Goal: Navigation & Orientation: Find specific page/section

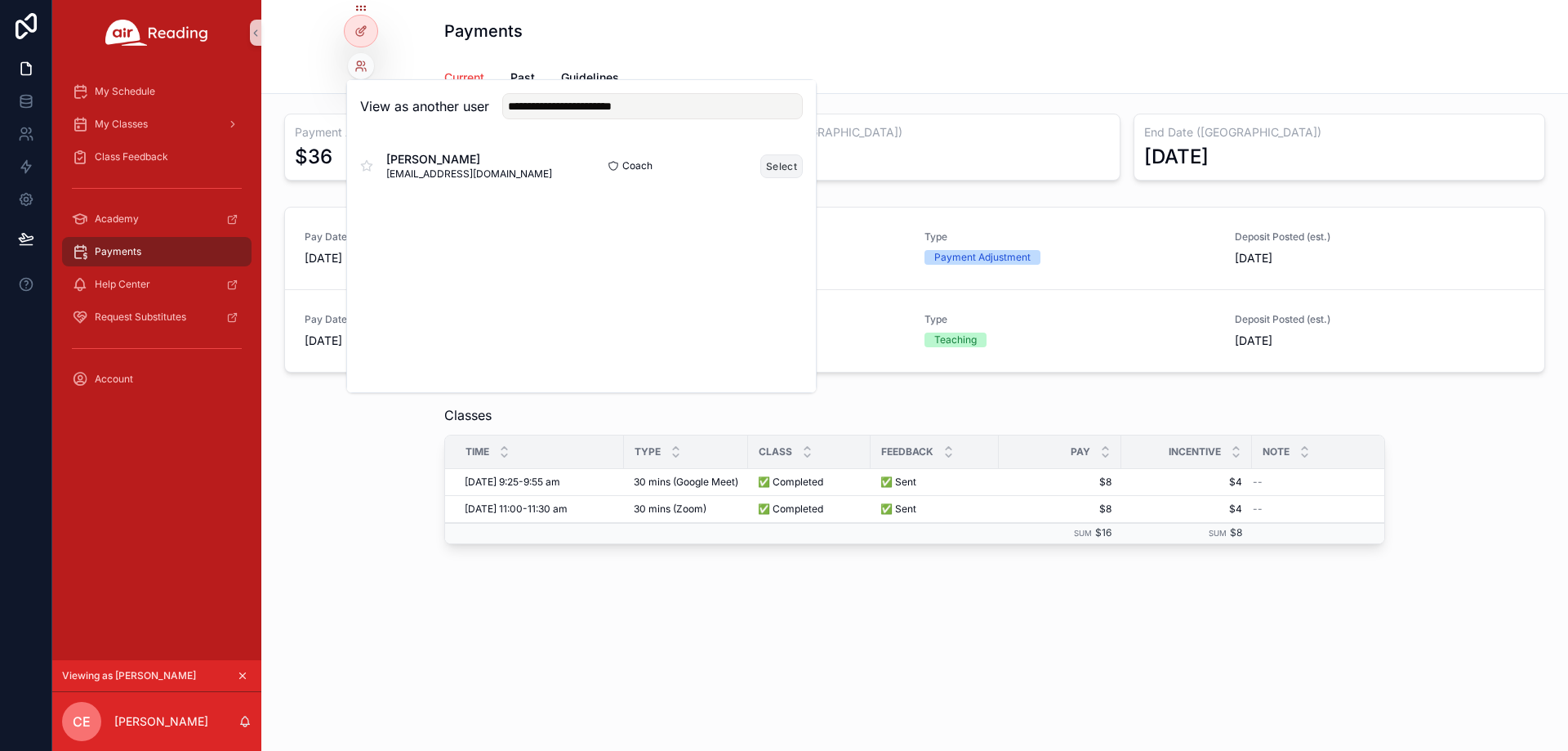
type input "**********"
click at [766, 168] on button "Select" at bounding box center [782, 166] width 43 height 24
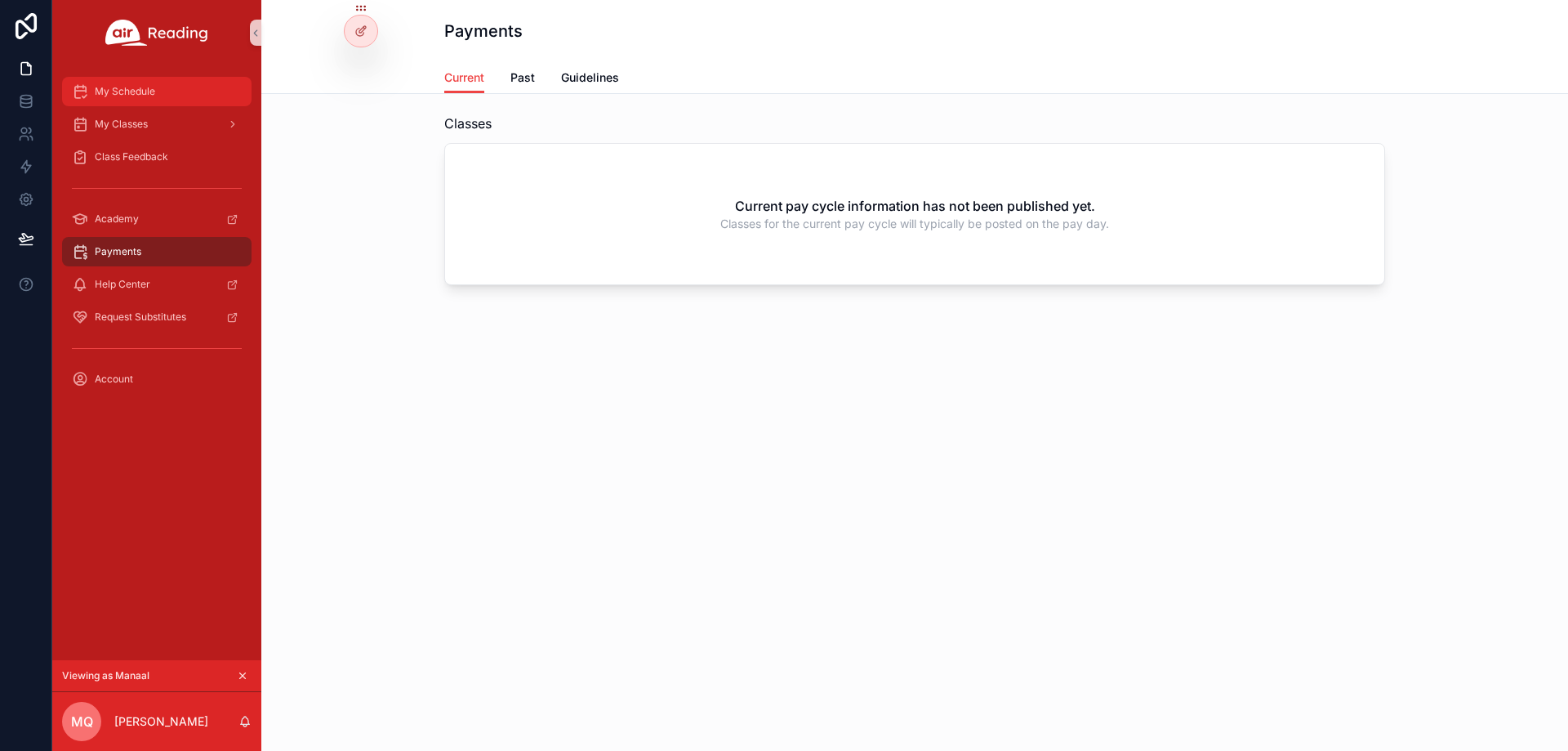
click at [195, 96] on div "My Schedule" at bounding box center [156, 92] width 169 height 26
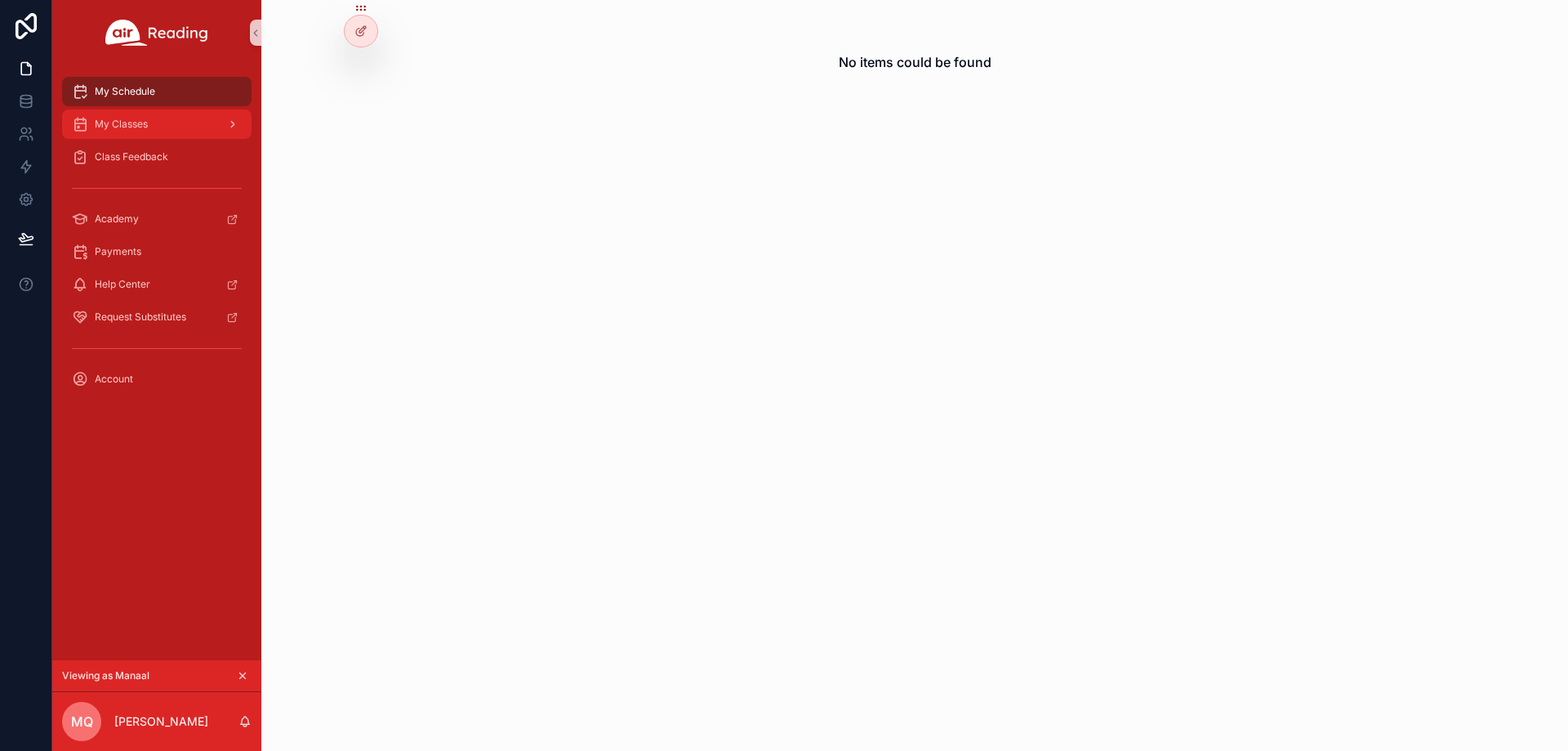
click at [201, 134] on div "My Classes" at bounding box center [156, 124] width 169 height 26
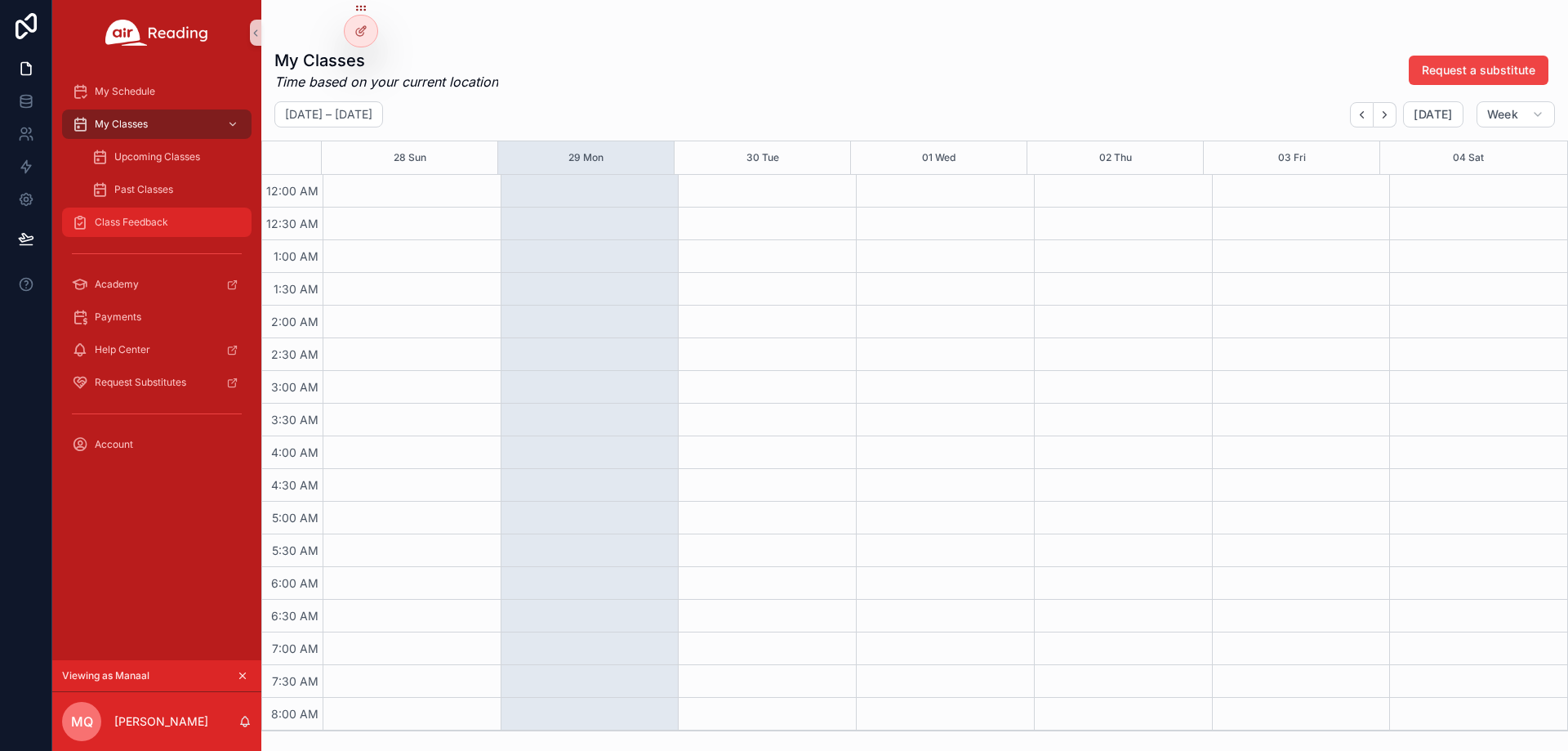
click at [187, 218] on div "Class Feedback" at bounding box center [156, 222] width 169 height 26
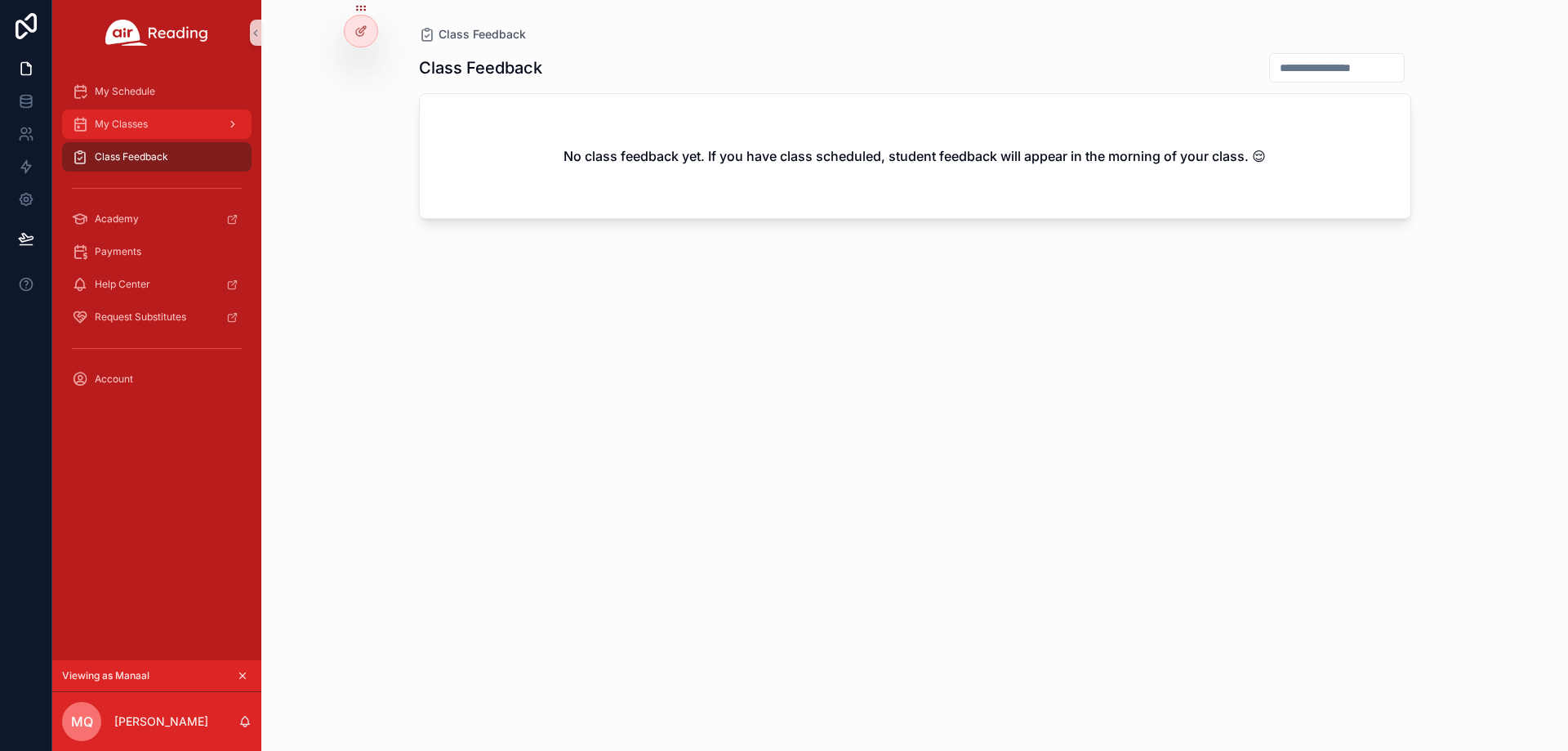
click at [168, 124] on div "My Classes" at bounding box center [156, 124] width 169 height 26
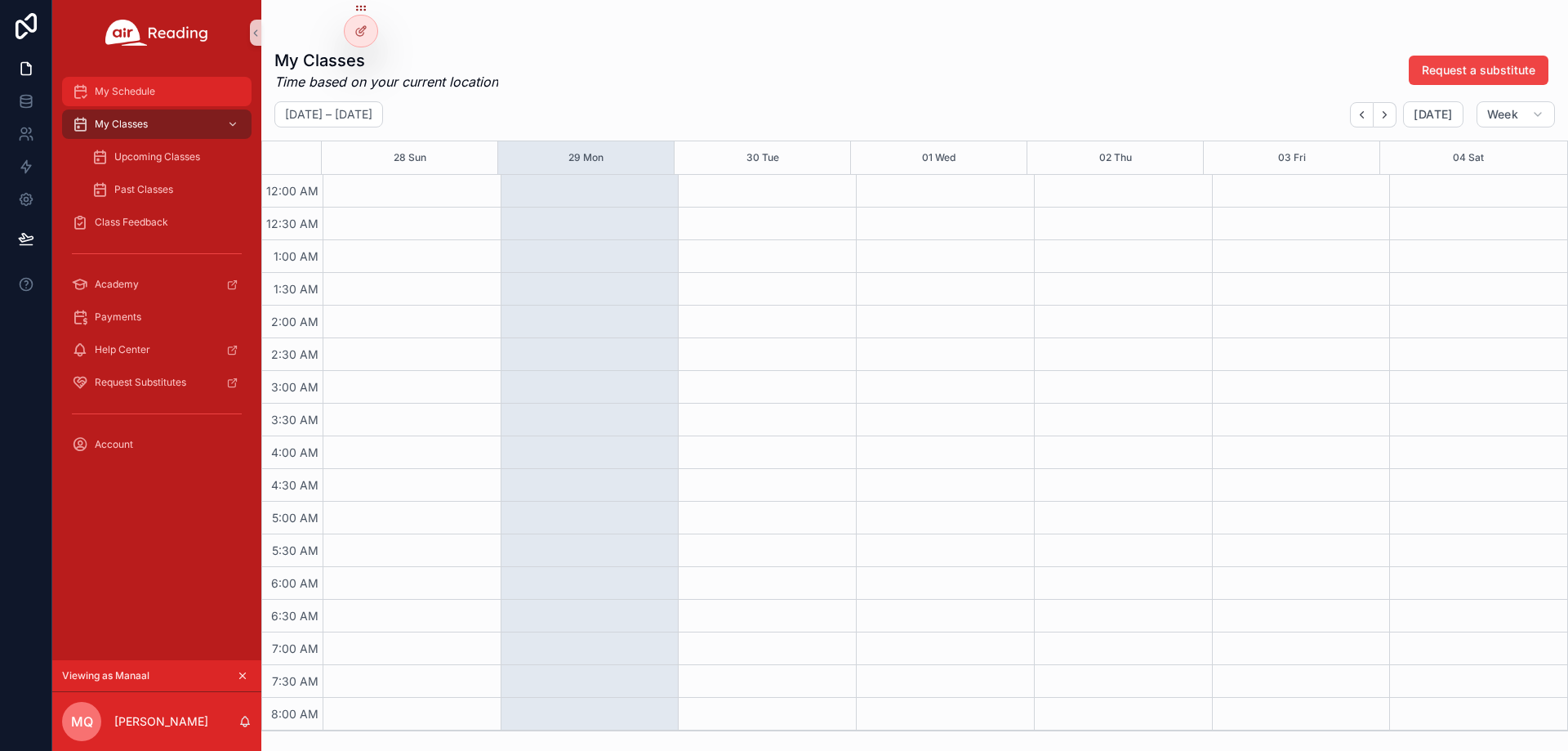
click at [156, 91] on span "My Schedule" at bounding box center [125, 92] width 61 height 13
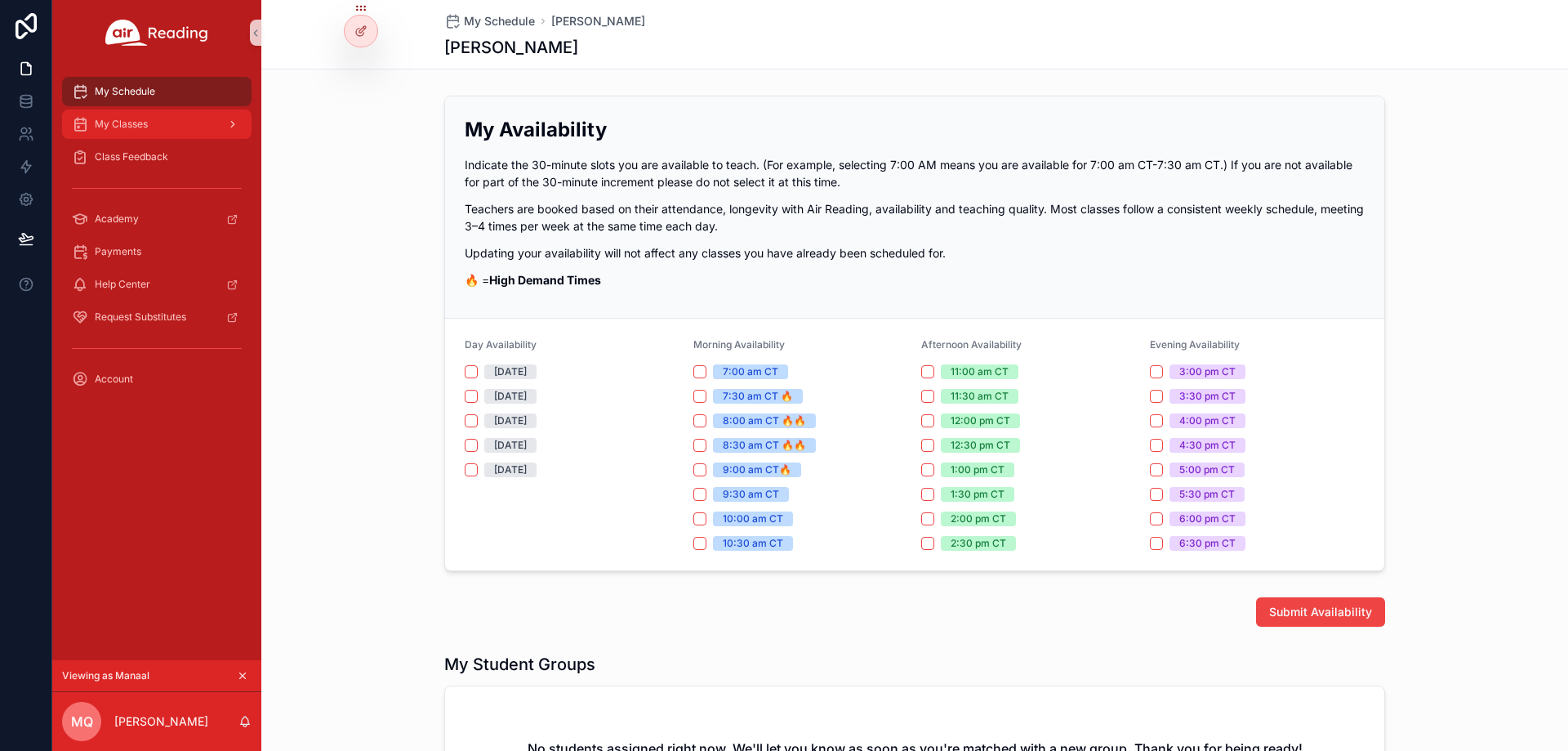
click at [144, 119] on span "My Classes" at bounding box center [121, 124] width 53 height 13
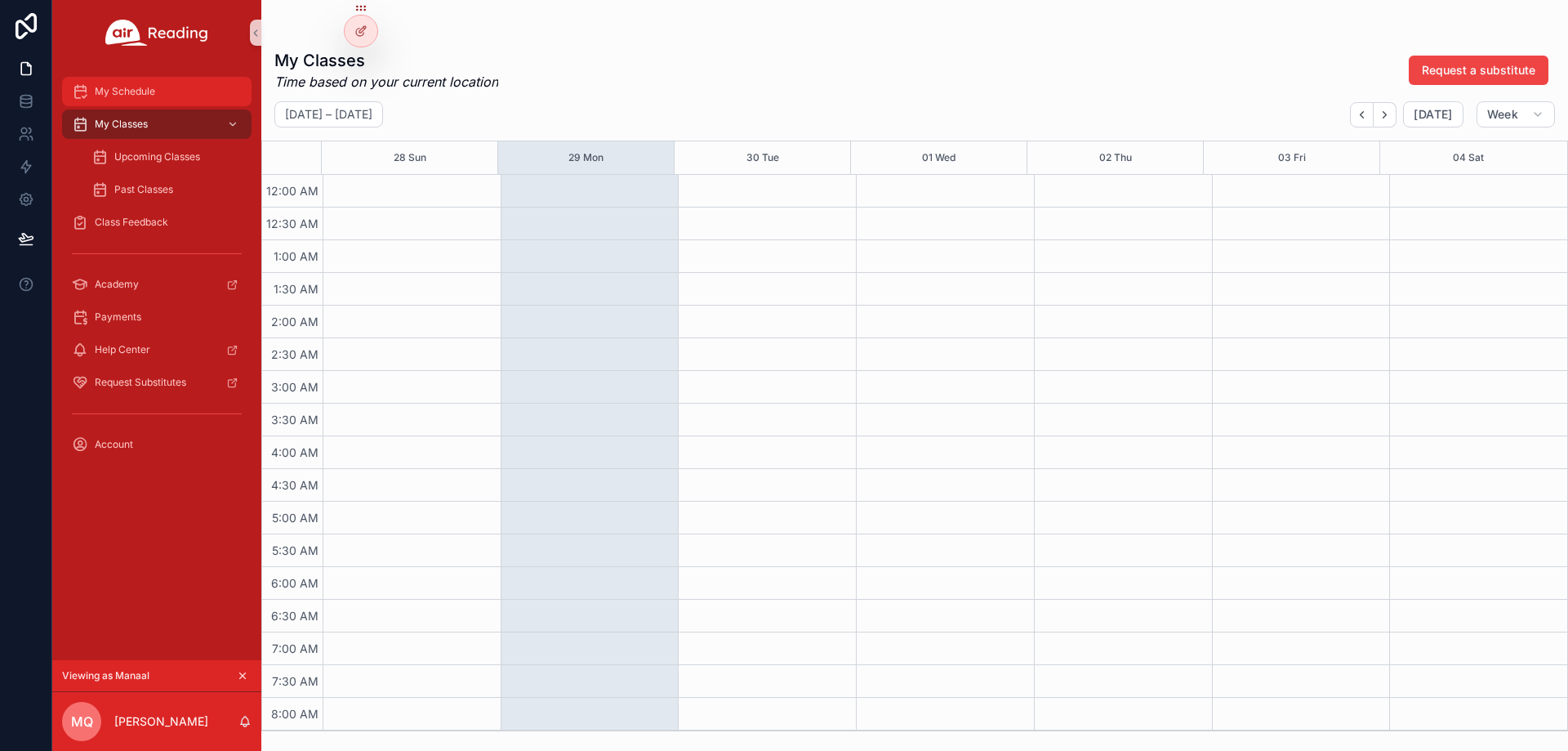
click at [149, 90] on span "My Schedule" at bounding box center [125, 92] width 61 height 13
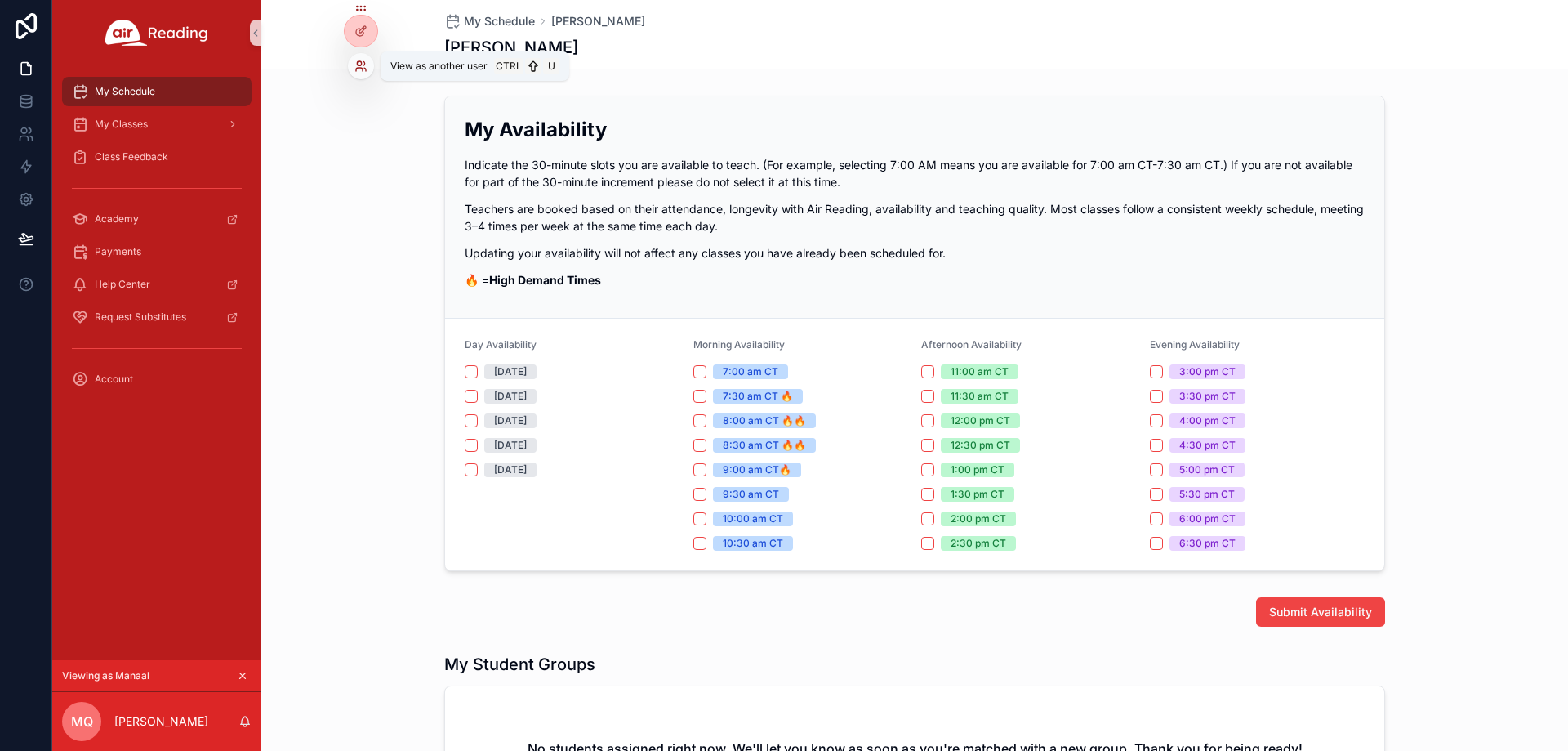
click at [364, 64] on icon at bounding box center [364, 63] width 2 height 4
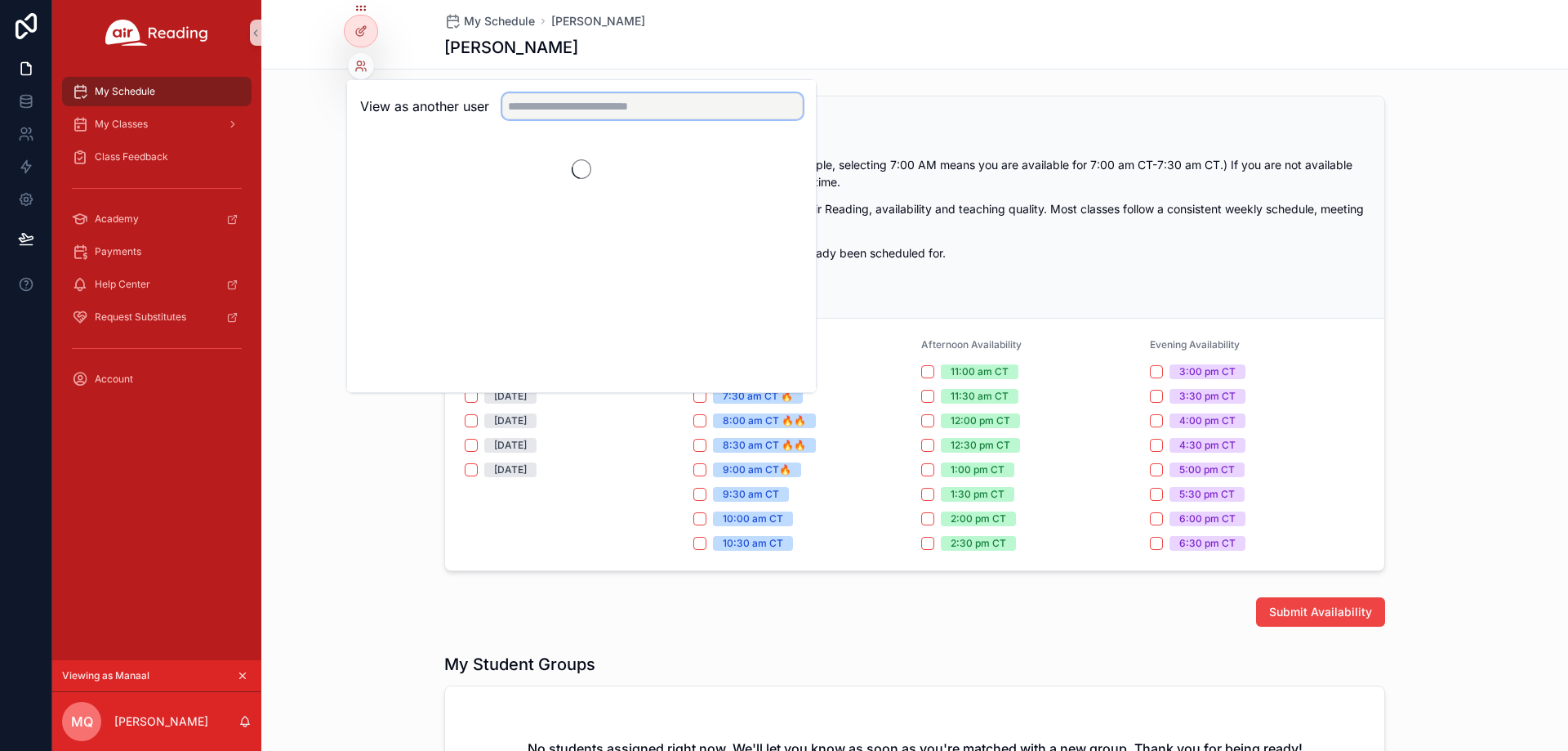
click at [566, 108] on input "text" at bounding box center [652, 106] width 300 height 26
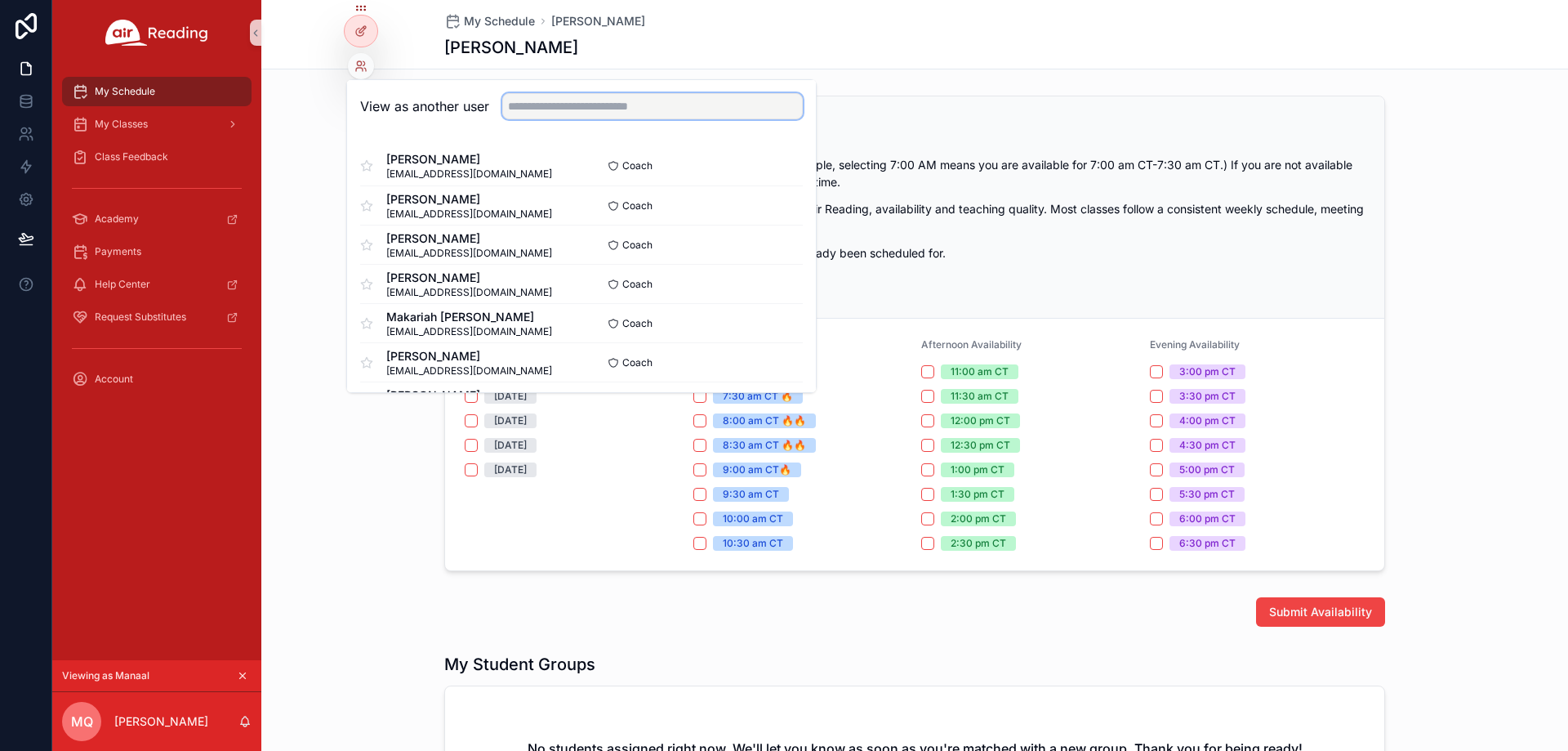
paste input "**********"
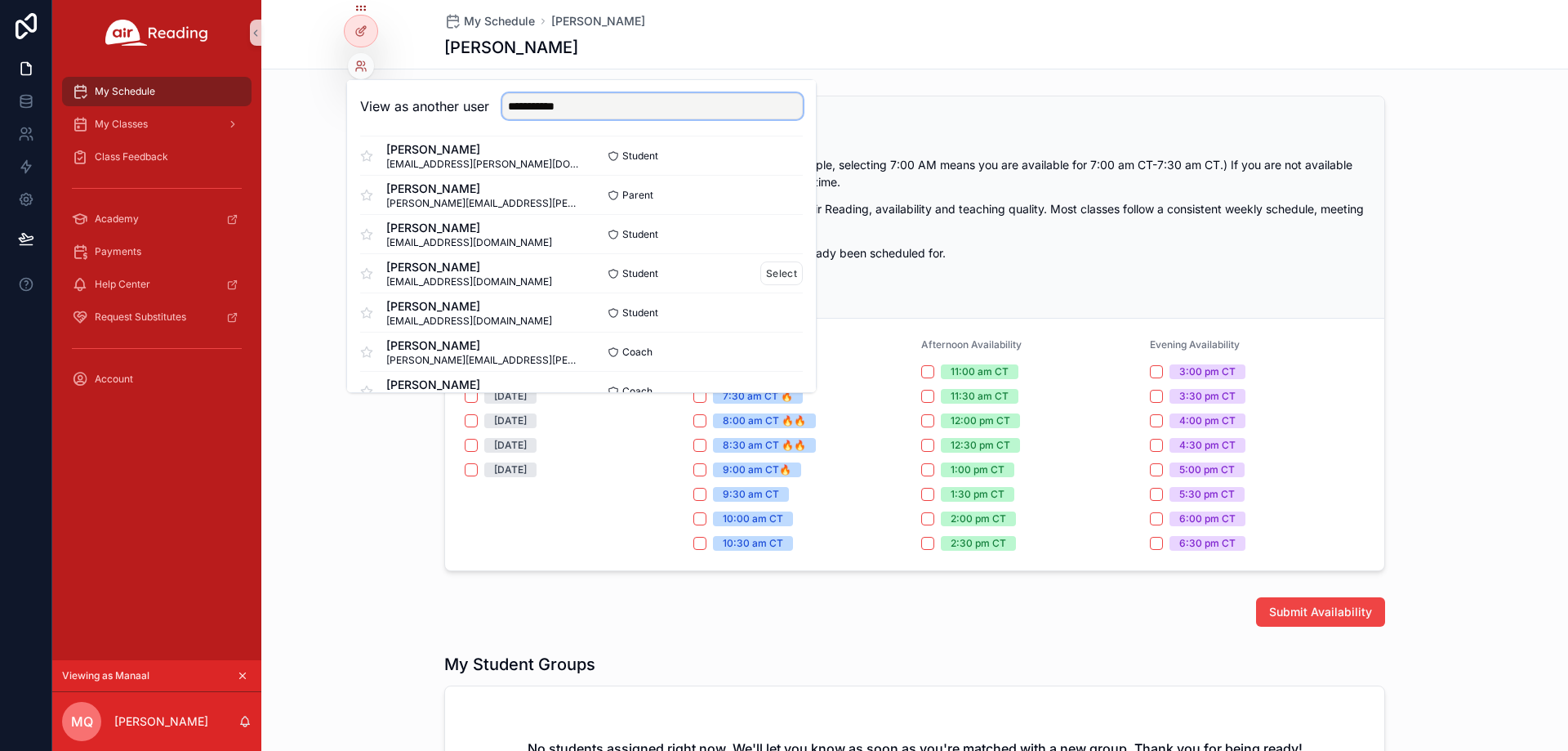
scroll to position [159, 0]
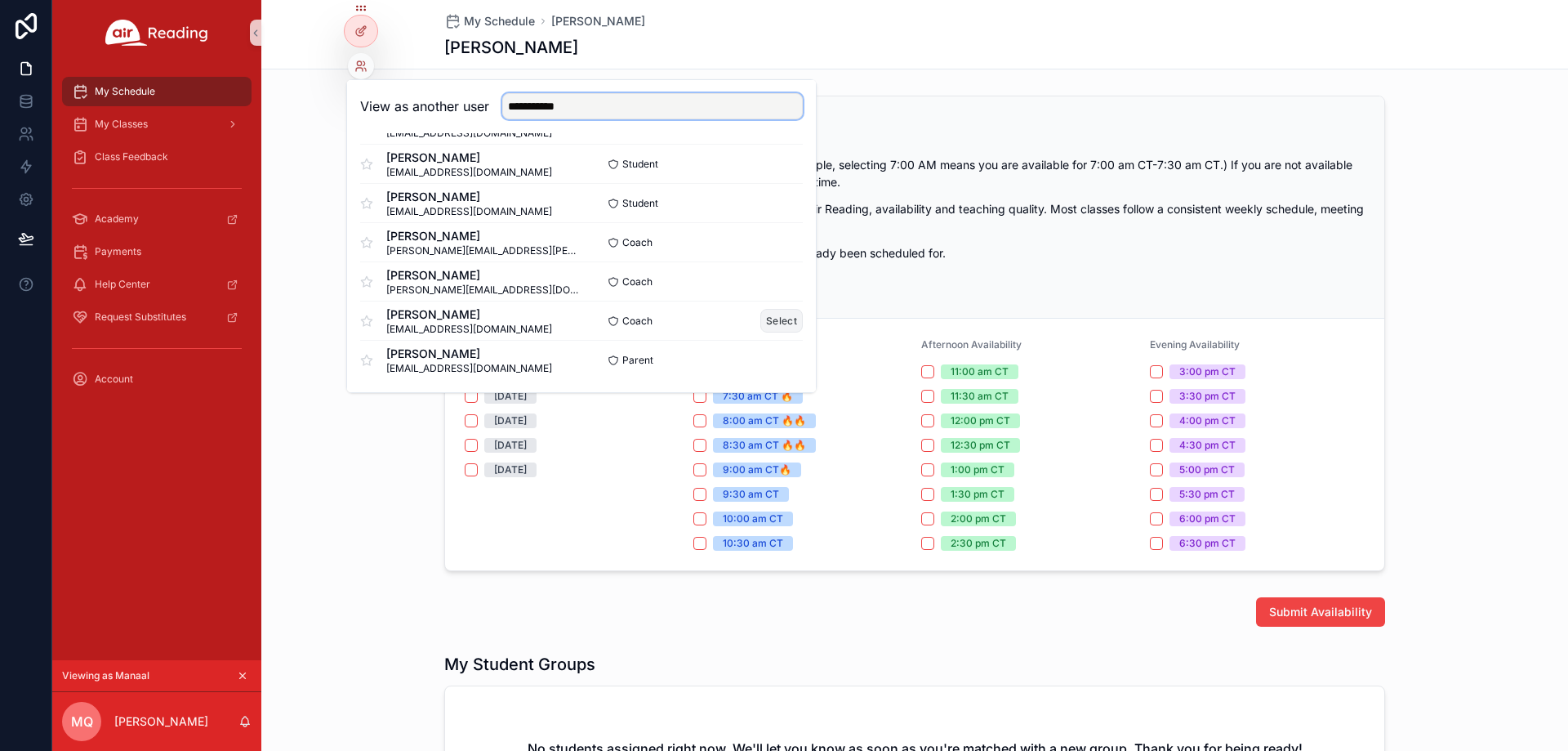
type input "**********"
click at [761, 323] on button "Select" at bounding box center [782, 320] width 43 height 24
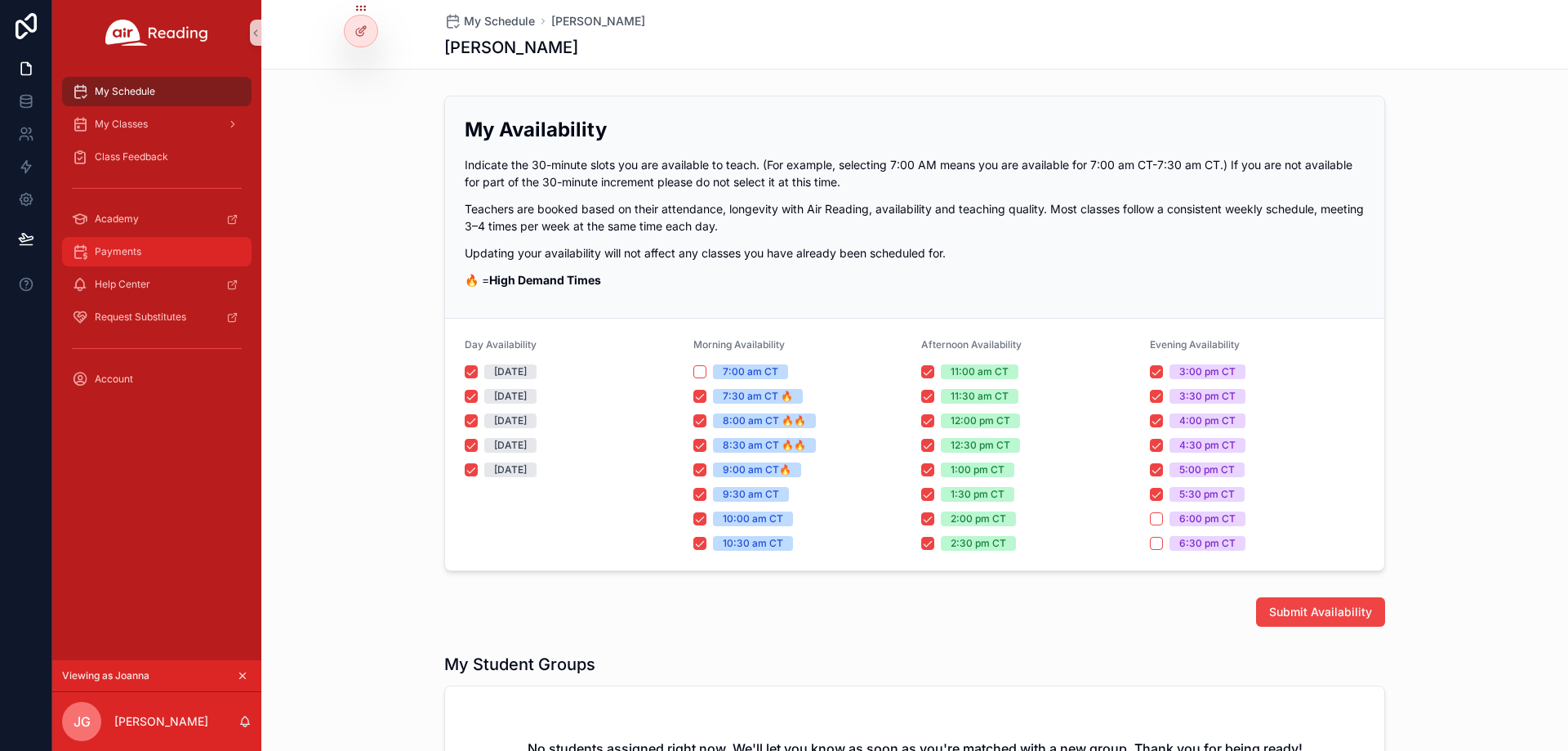
click at [159, 246] on div "Payments" at bounding box center [156, 251] width 169 height 26
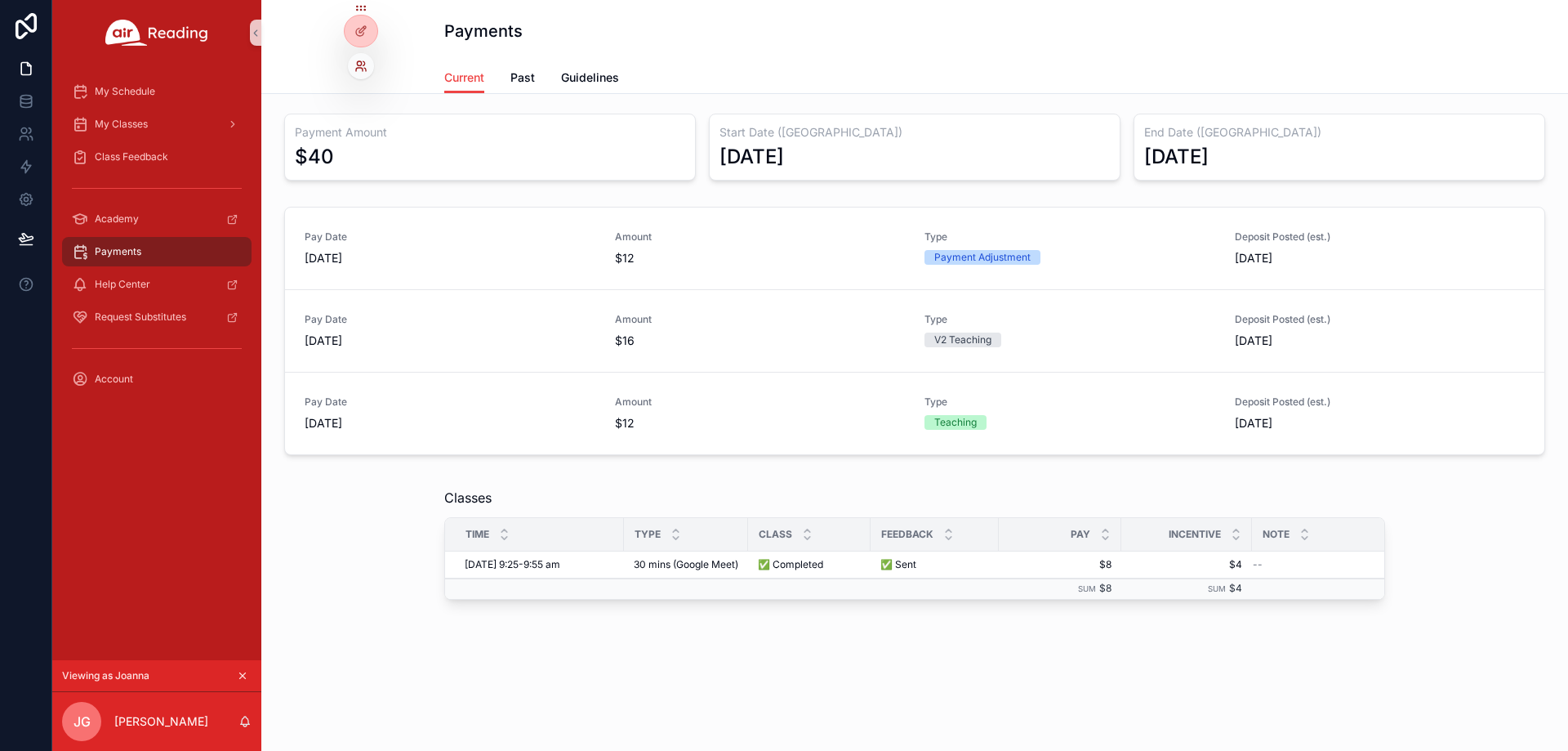
click at [356, 64] on icon at bounding box center [361, 66] width 13 height 13
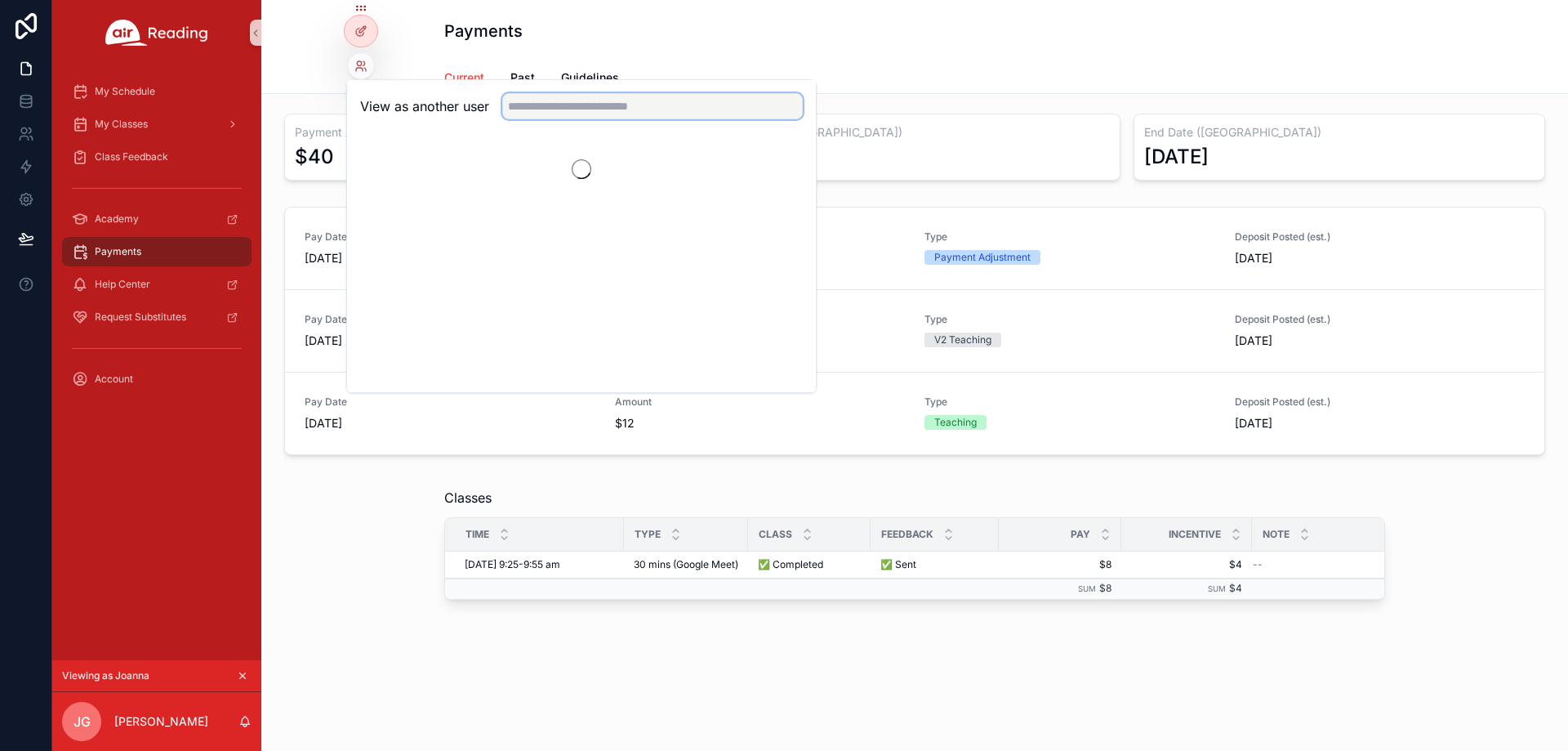
click at [548, 111] on input "text" at bounding box center [652, 106] width 300 height 26
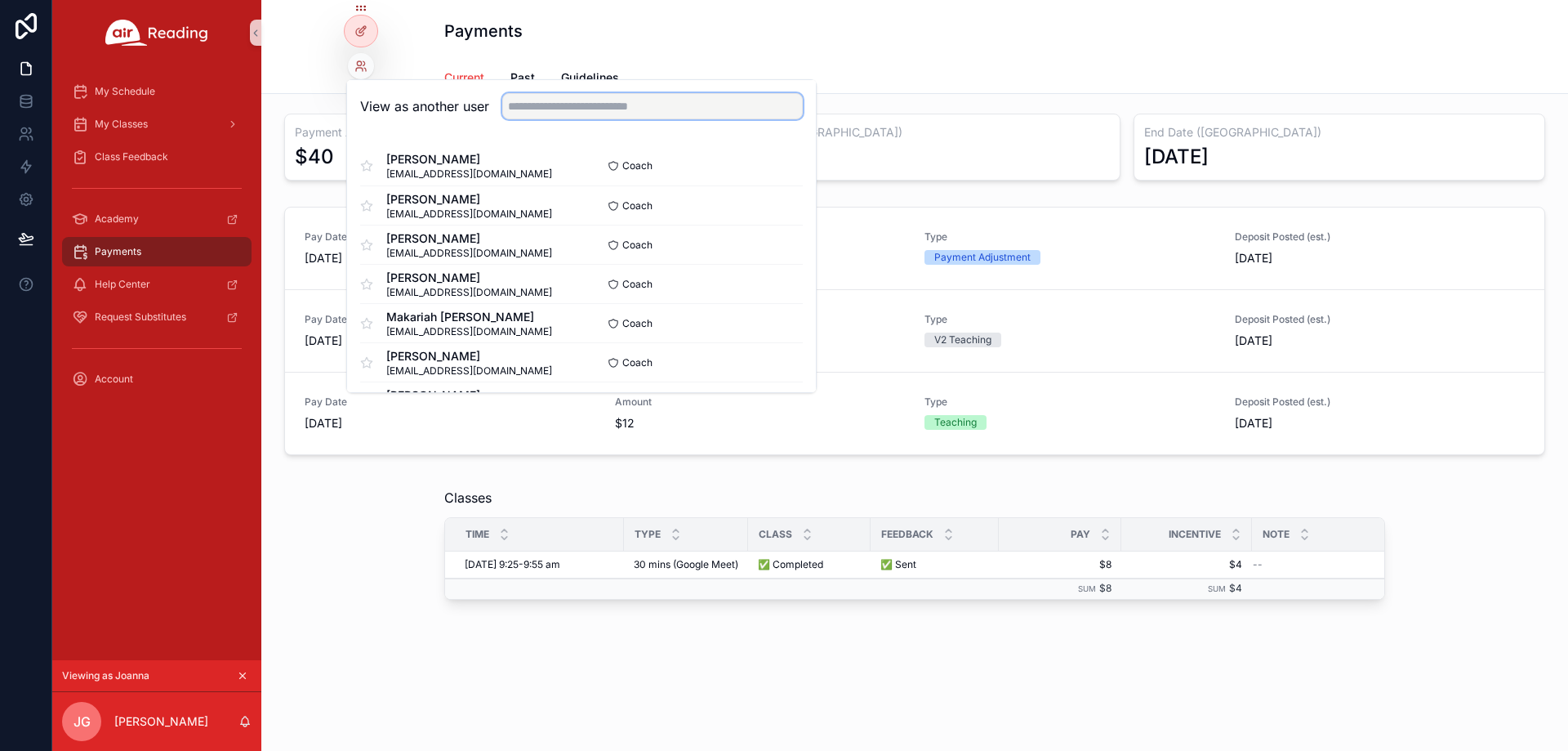
paste input "**********"
type input "**********"
click at [771, 250] on button "Select" at bounding box center [782, 244] width 43 height 24
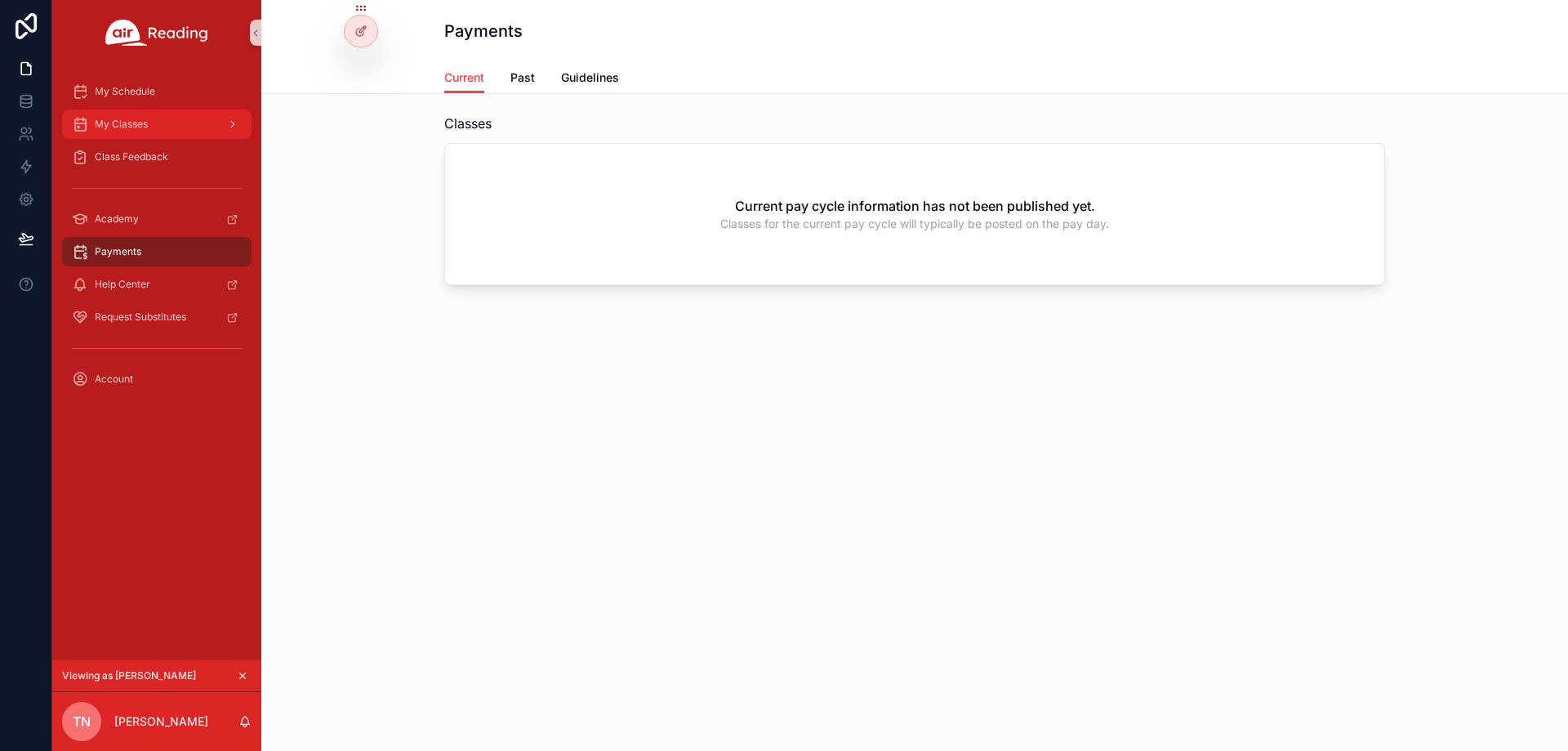
click at [111, 133] on div "My Classes" at bounding box center [156, 124] width 169 height 26
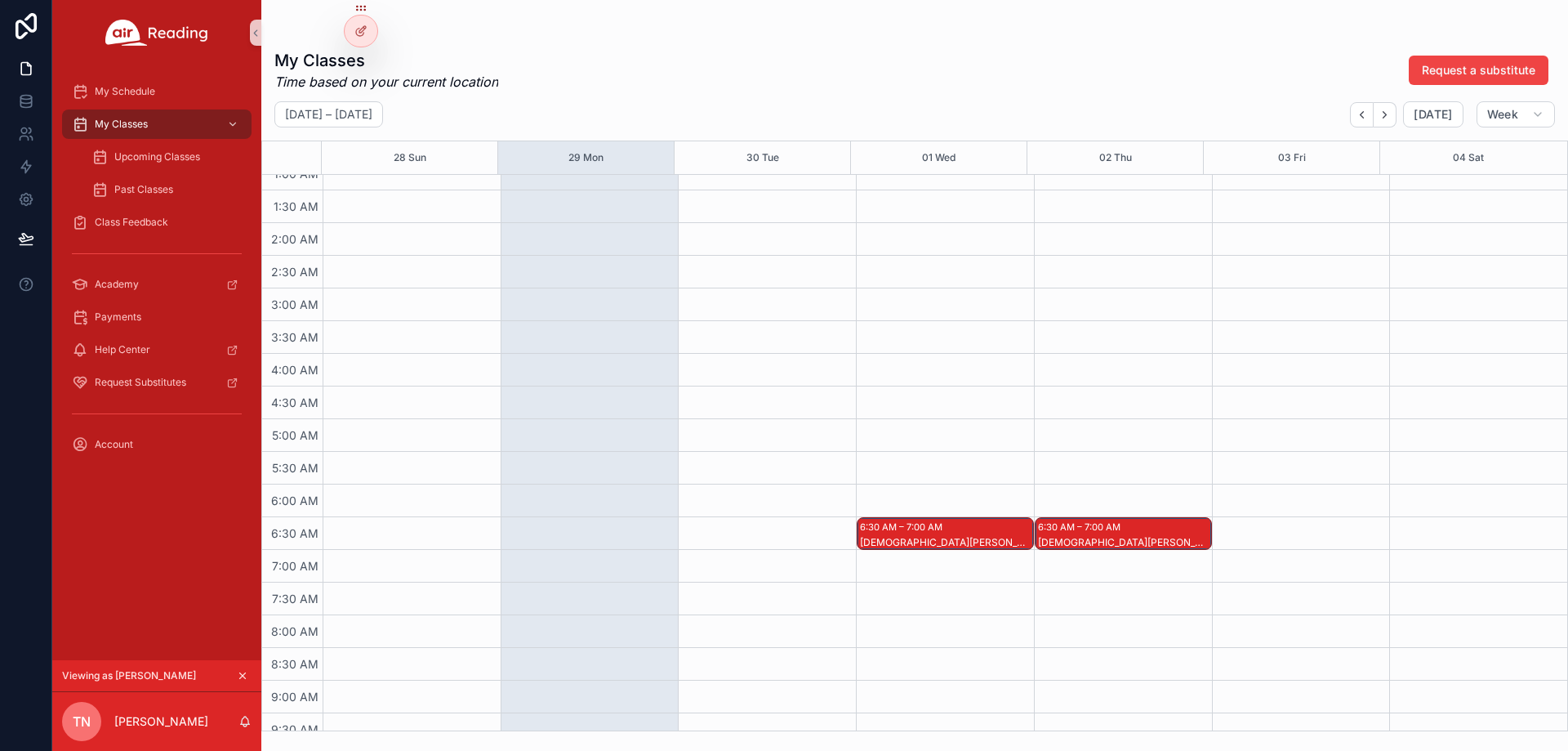
scroll to position [82, 0]
click at [953, 534] on div "6:30 AM – 7:00 AM [DEMOGRAPHIC_DATA][PERSON_NAME], [PERSON_NAME] S, [PERSON_NAM…" at bounding box center [945, 534] width 175 height 31
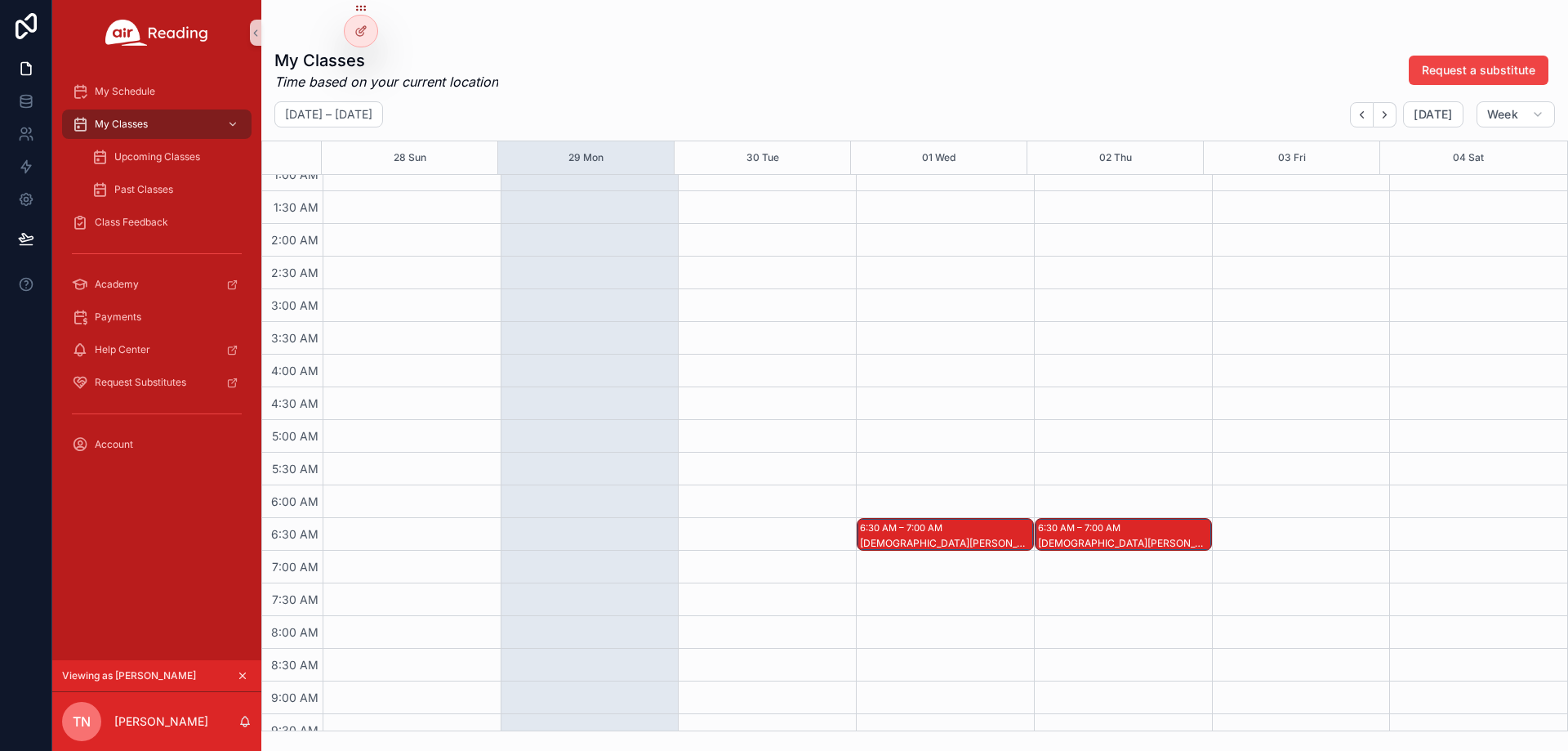
click at [1120, 529] on div "6:30 AM – 7:00 AM Christiana M, Deasia S, Londyn S" at bounding box center [1123, 534] width 175 height 31
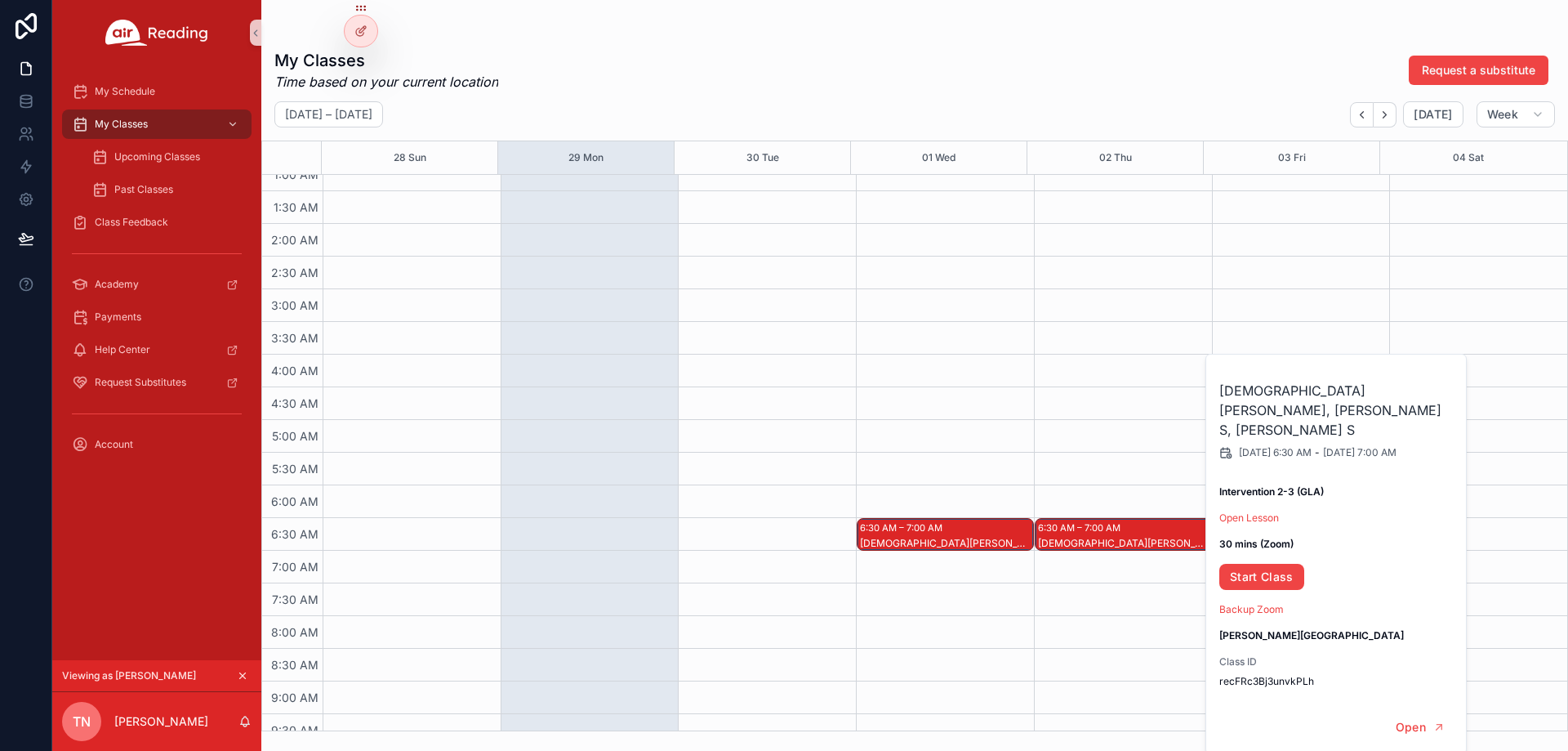
click at [972, 532] on div "6:30 AM – 7:00 AM Christiana M, Deasia S, Londyn S" at bounding box center [945, 534] width 175 height 31
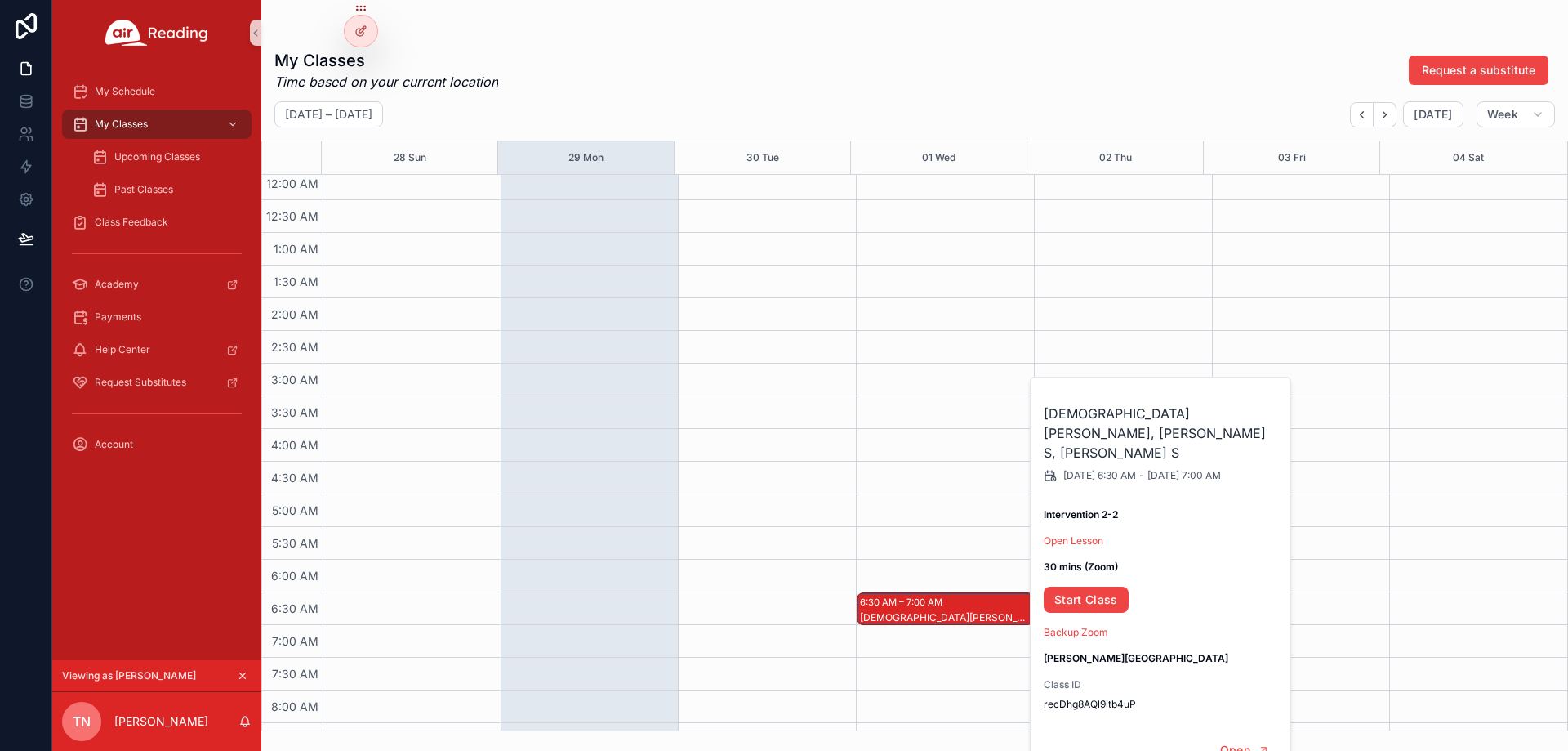
scroll to position [0, 0]
